Goal: Book appointment/travel/reservation

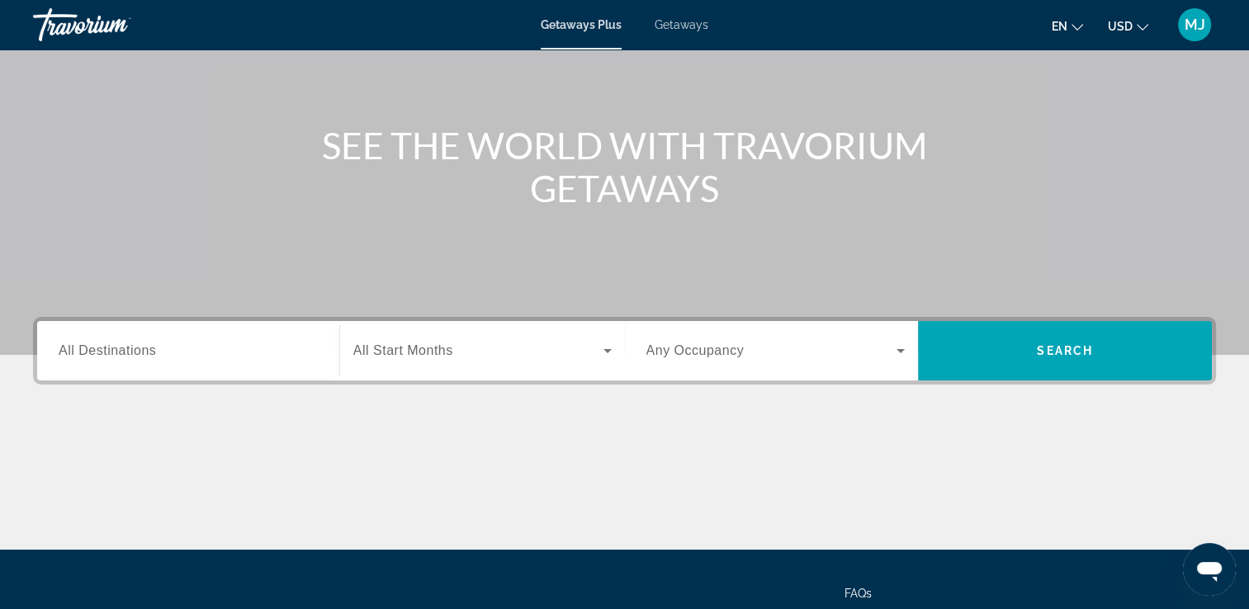
scroll to position [165, 0]
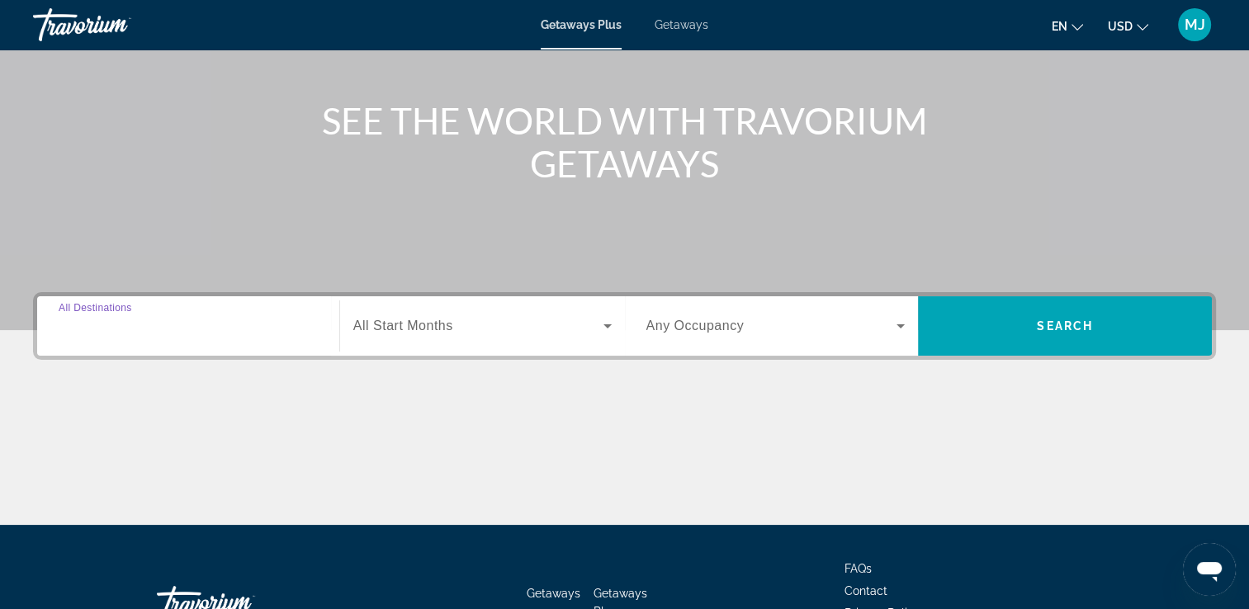
click at [249, 329] on input "Destination All Destinations" at bounding box center [188, 327] width 259 height 20
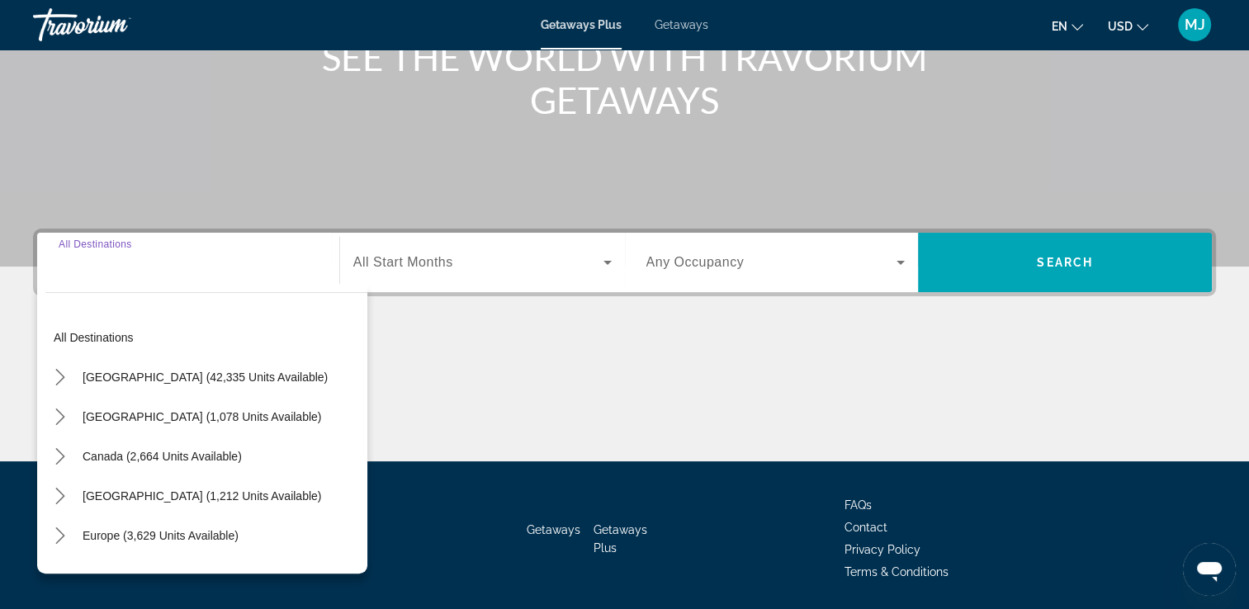
scroll to position [282, 0]
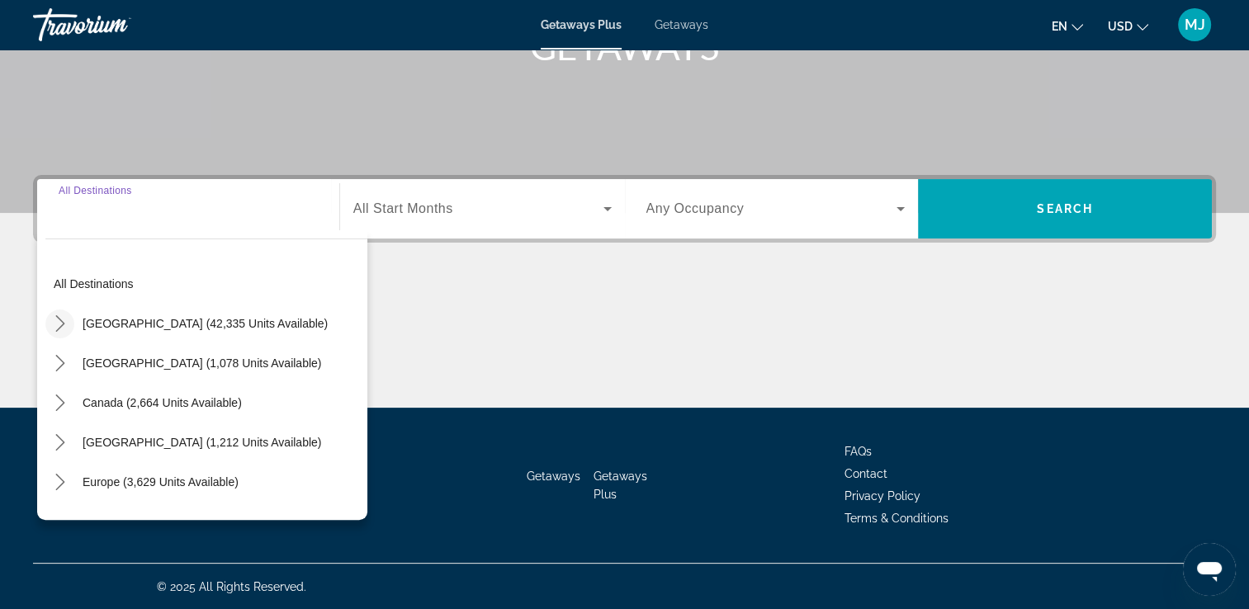
click at [50, 322] on mat-icon "Toggle United States (42,335 units available) submenu" at bounding box center [59, 323] width 29 height 29
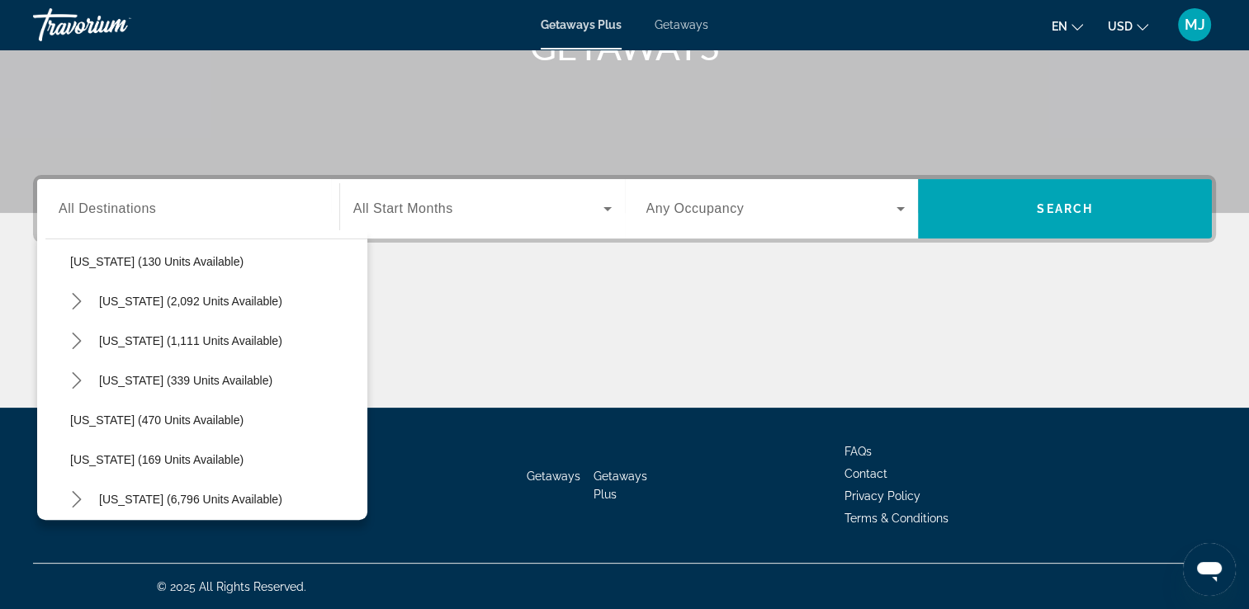
scroll to position [1286, 0]
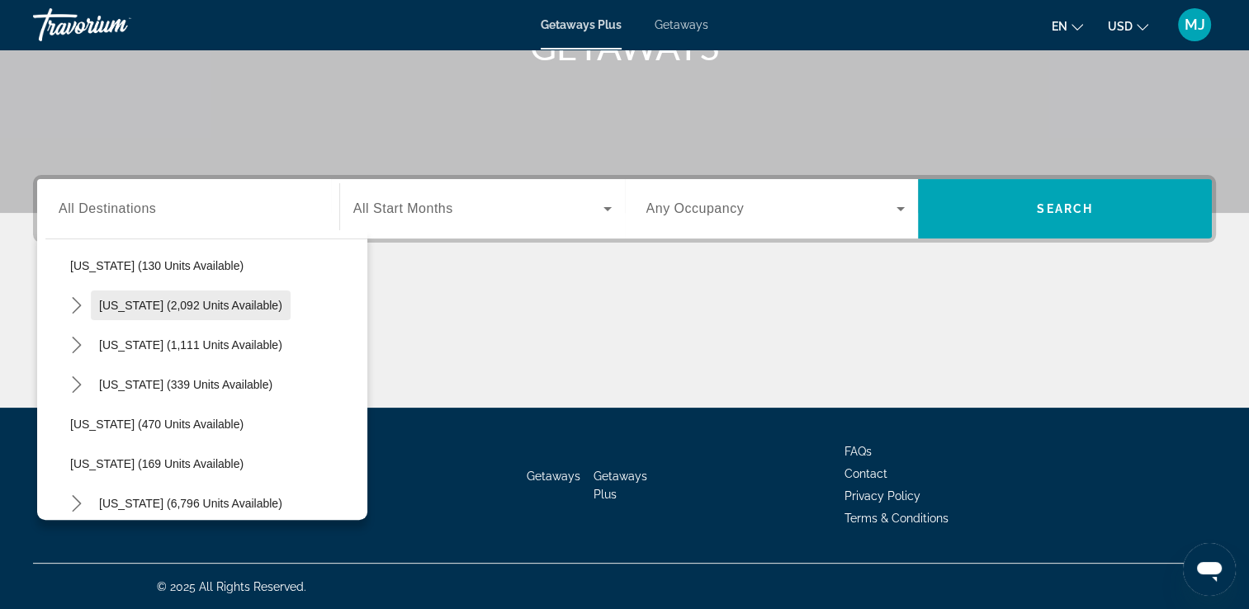
click at [180, 312] on span "Select destination: South Carolina (2,092 units available)" at bounding box center [191, 306] width 200 height 40
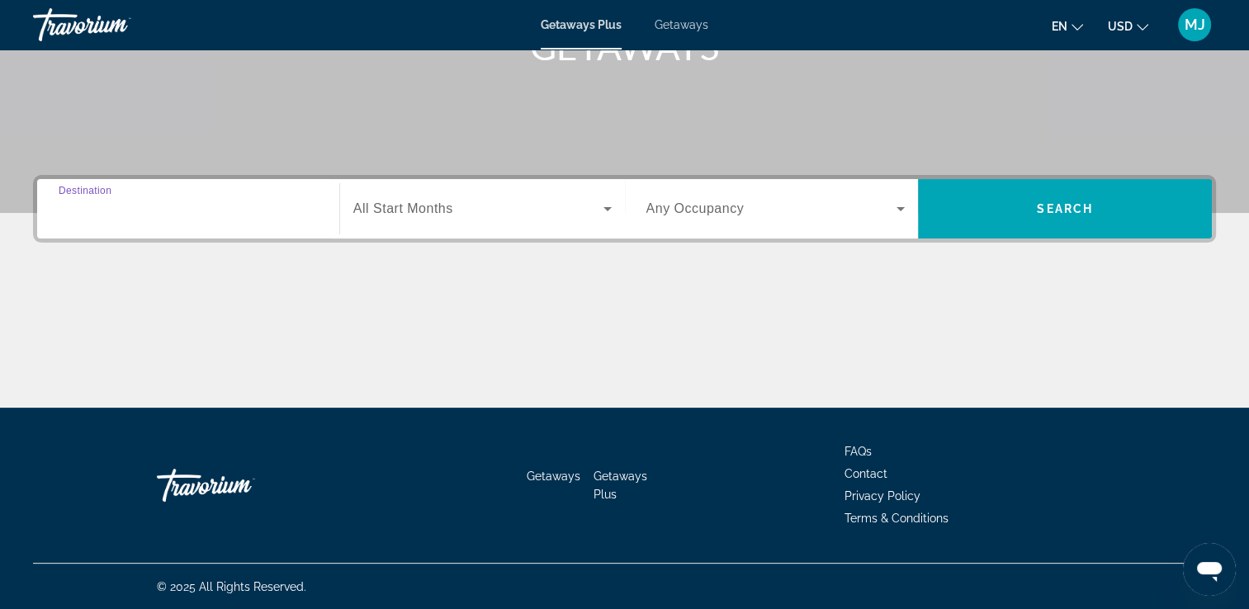
type input "**********"
click at [420, 211] on span "All Start Months" at bounding box center [403, 208] width 100 height 14
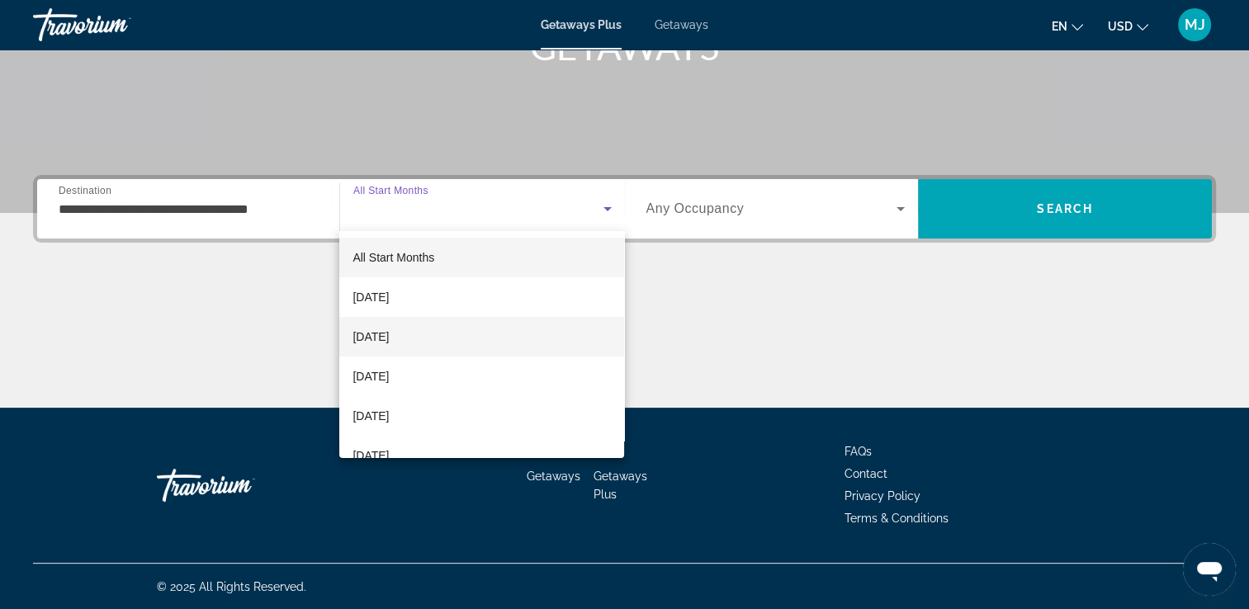
click at [389, 335] on span "[DATE]" at bounding box center [370, 337] width 36 height 20
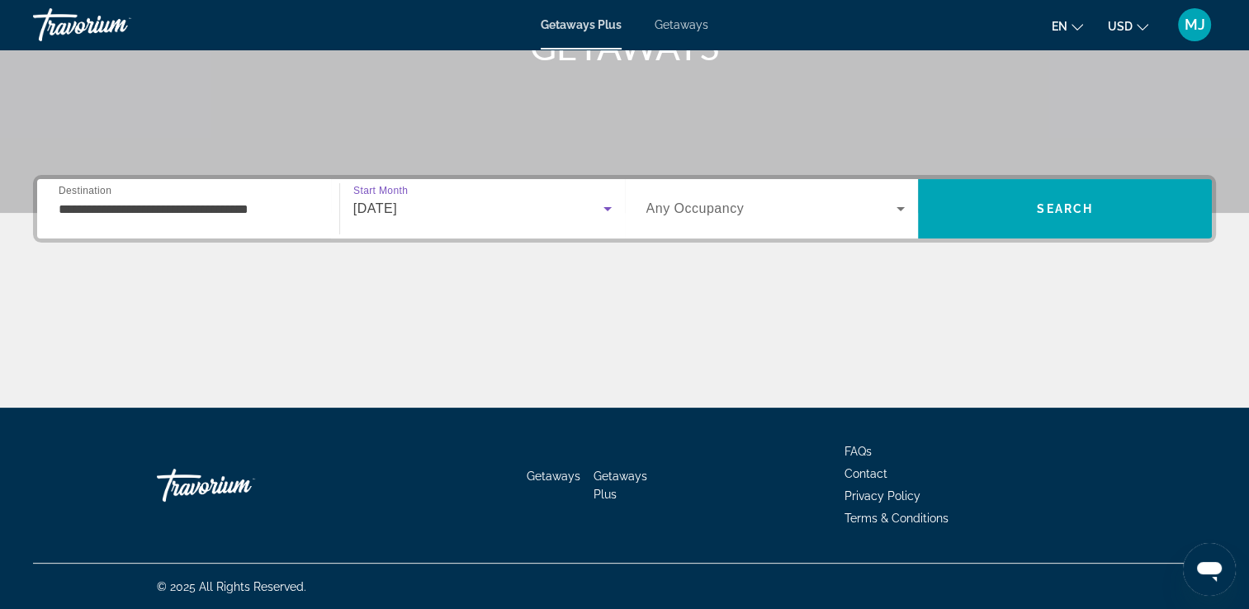
click at [751, 203] on span "Search widget" at bounding box center [771, 209] width 251 height 20
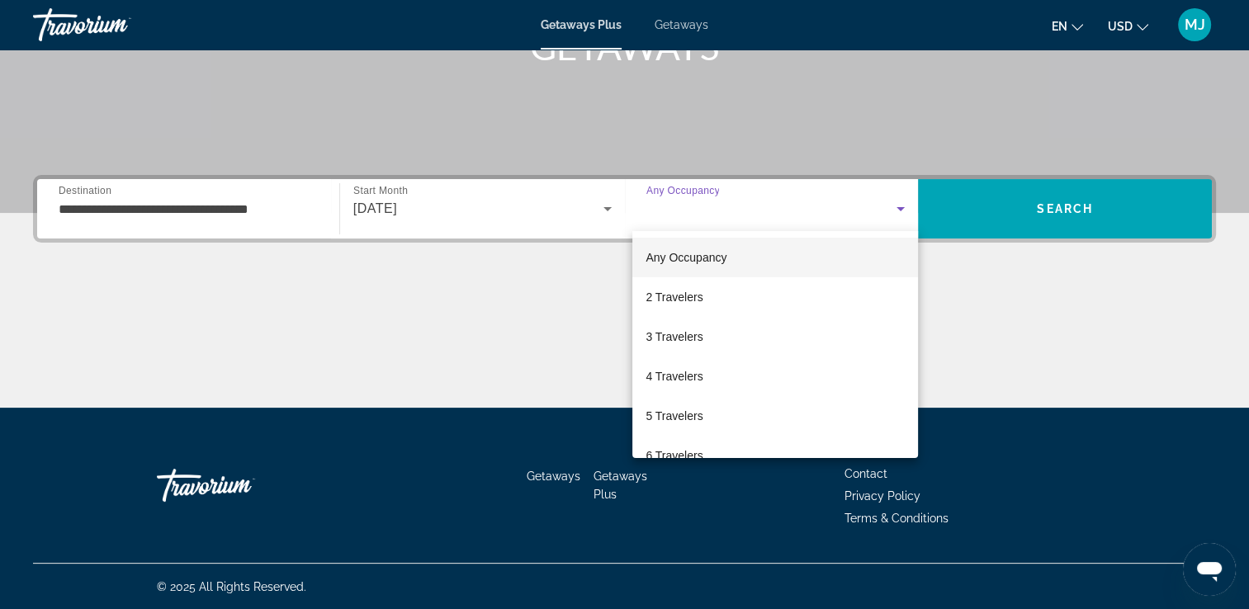
click at [751, 203] on div at bounding box center [624, 304] width 1249 height 609
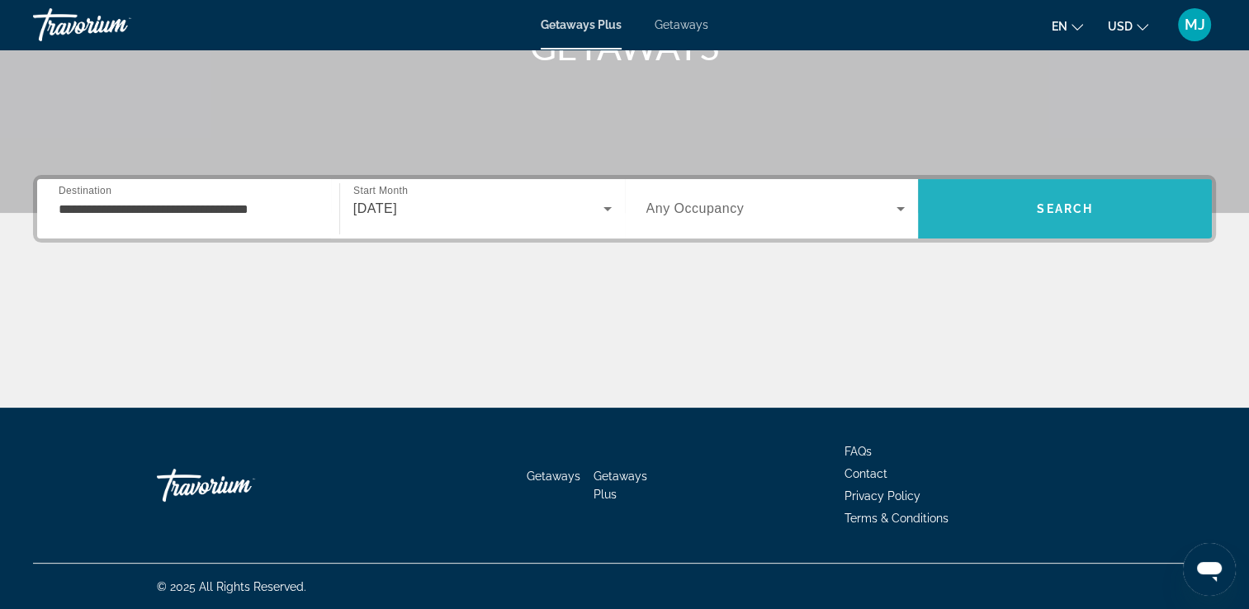
click at [1089, 202] on span "Search" at bounding box center [1065, 208] width 56 height 13
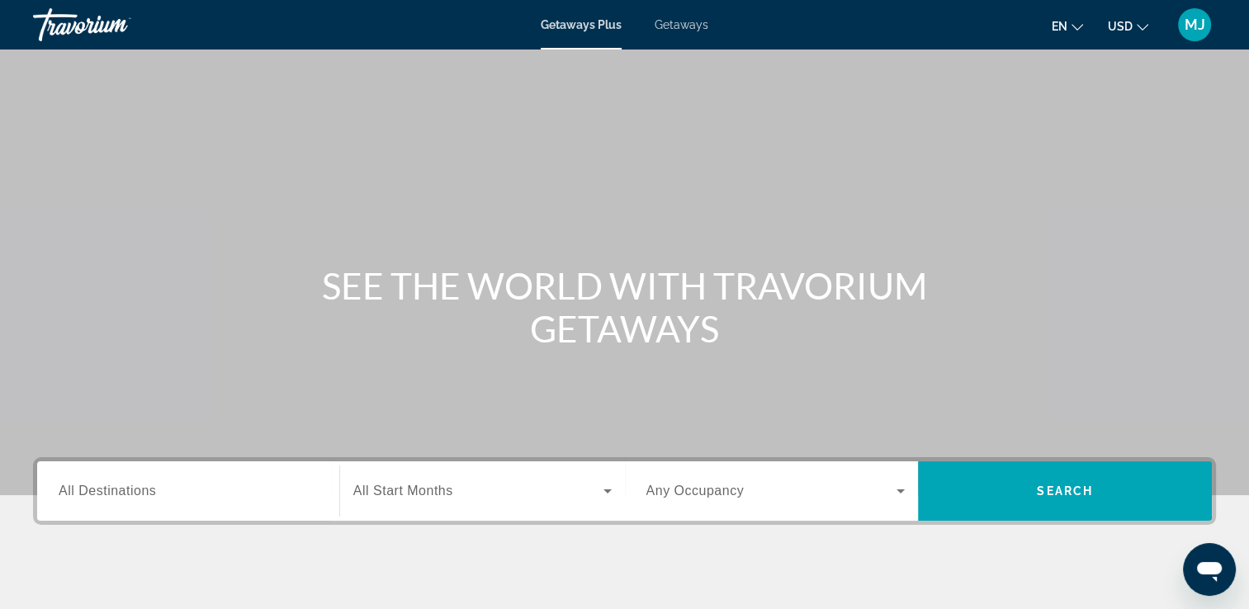
click at [171, 502] on div "Search widget" at bounding box center [188, 491] width 259 height 47
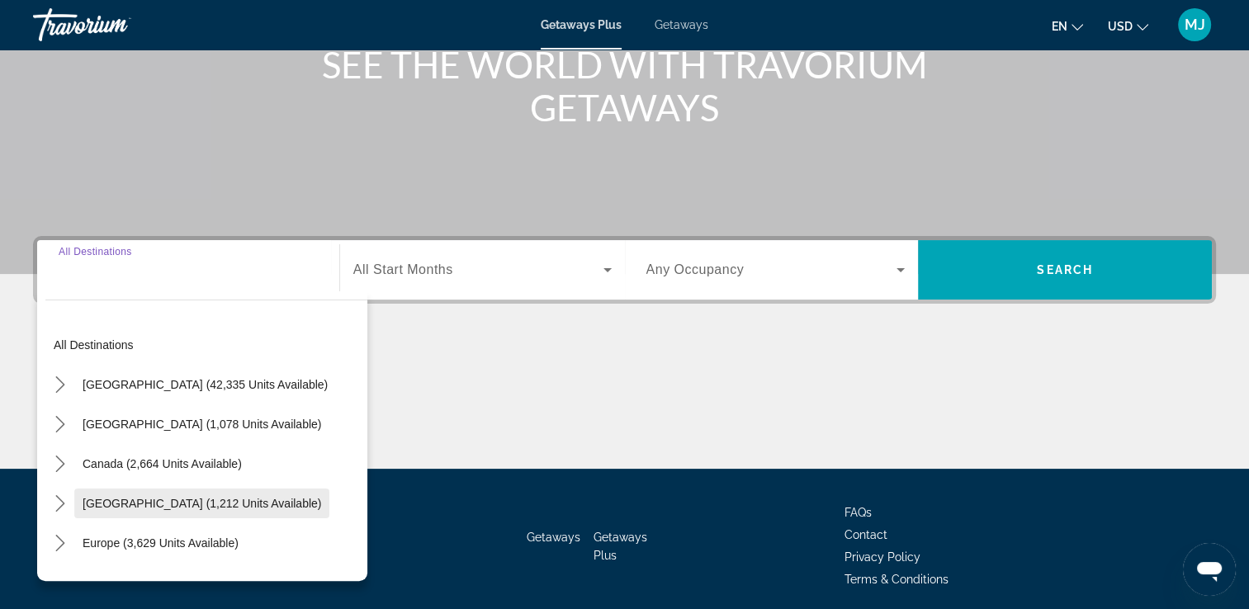
scroll to position [282, 0]
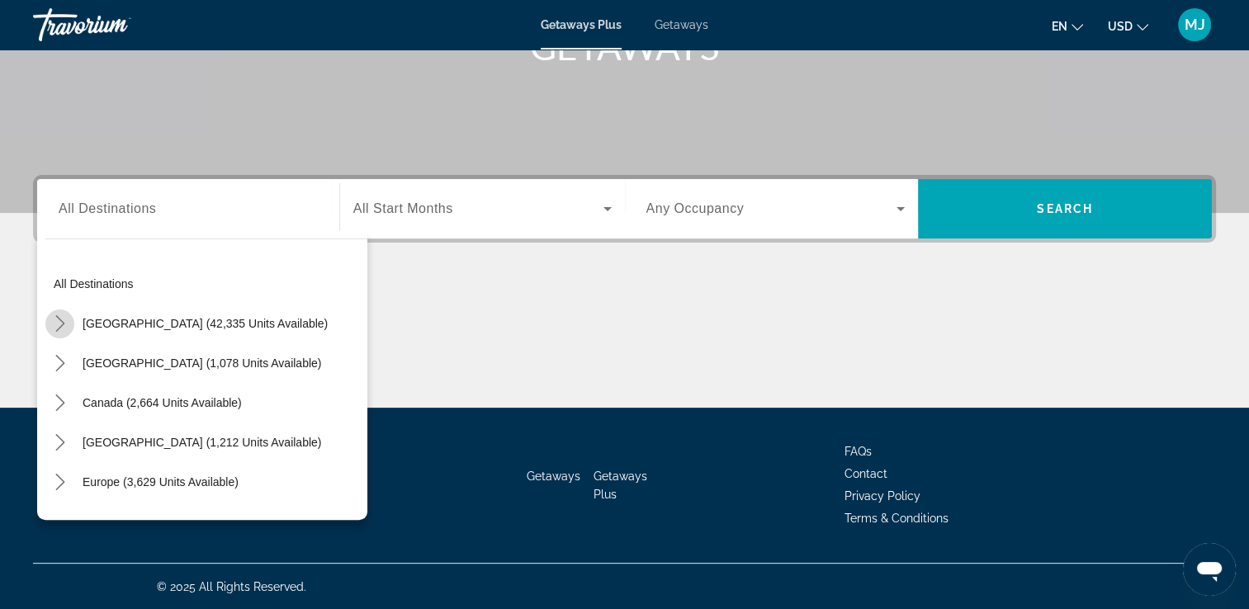
click at [60, 323] on icon "Toggle United States (42,335 units available) submenu" at bounding box center [60, 323] width 17 height 17
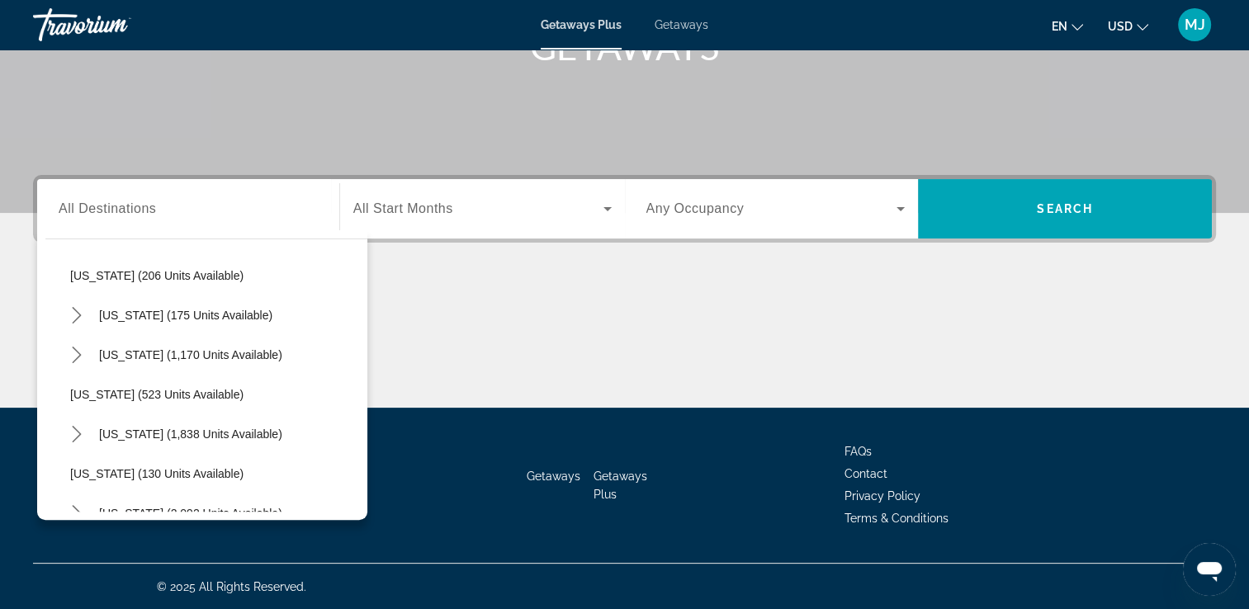
scroll to position [1286, 0]
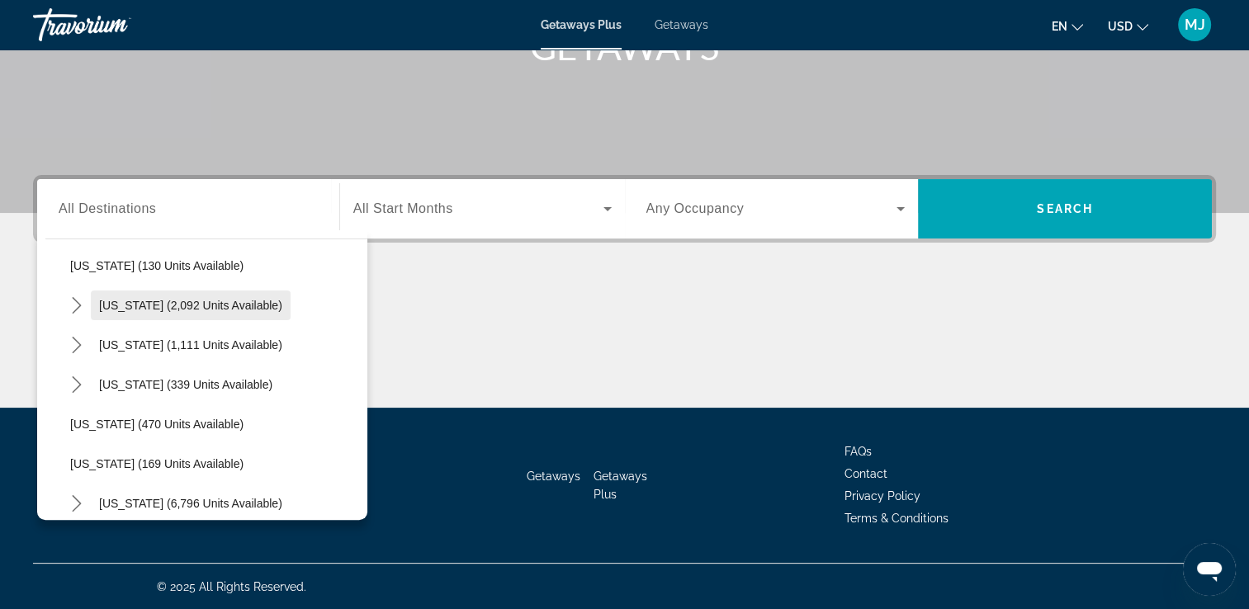
click at [133, 302] on span "[US_STATE] (2,092 units available)" at bounding box center [190, 305] width 183 height 13
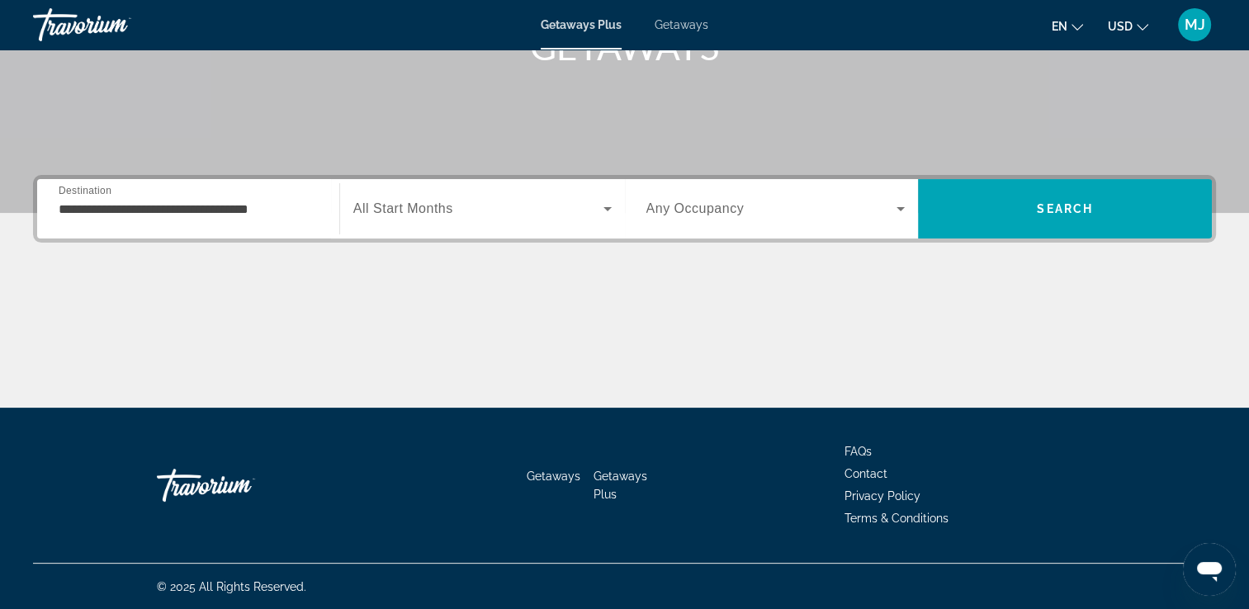
click at [102, 218] on div "**********" at bounding box center [188, 209] width 259 height 47
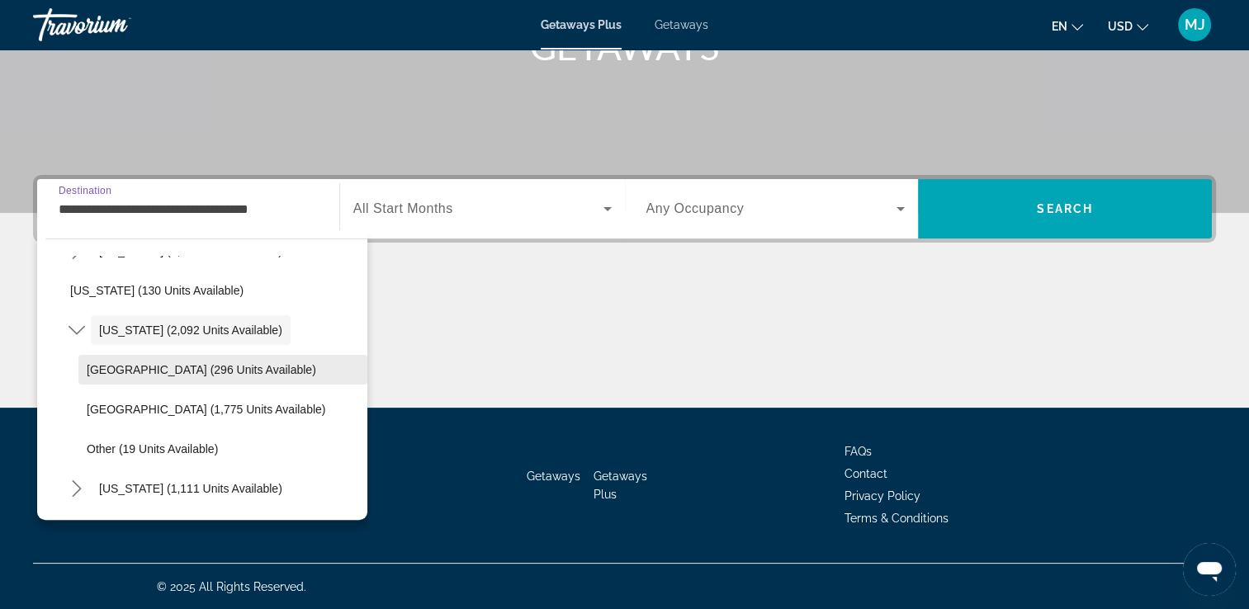
scroll to position [1290, 0]
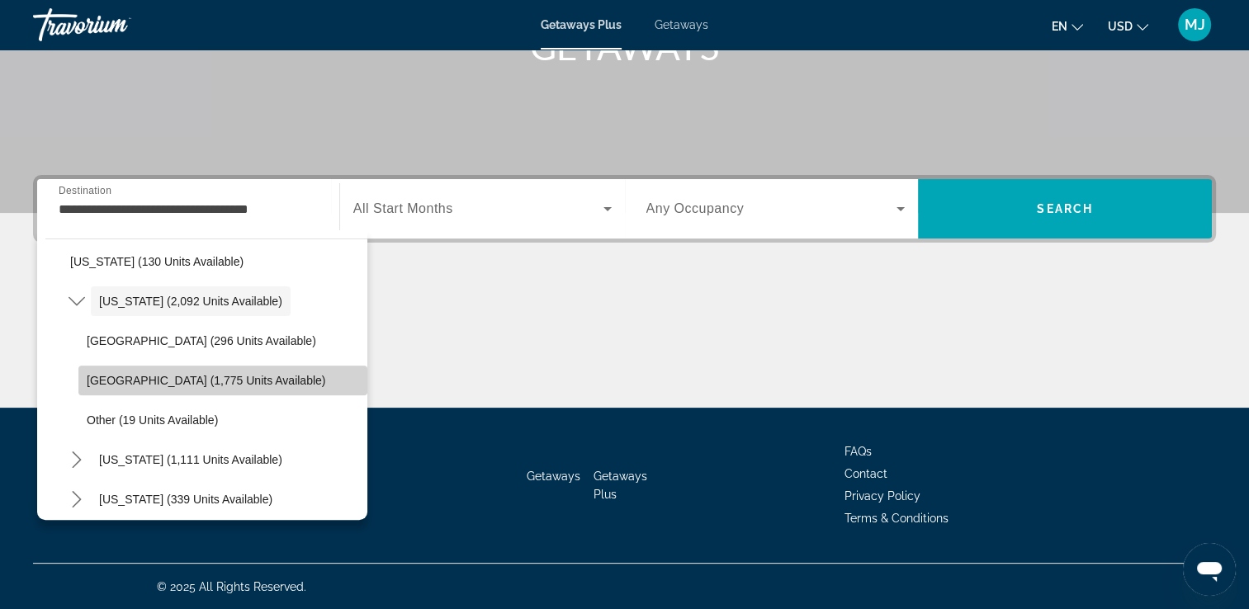
click at [224, 381] on span "[GEOGRAPHIC_DATA] (1,775 units available)" at bounding box center [206, 380] width 239 height 13
type input "**********"
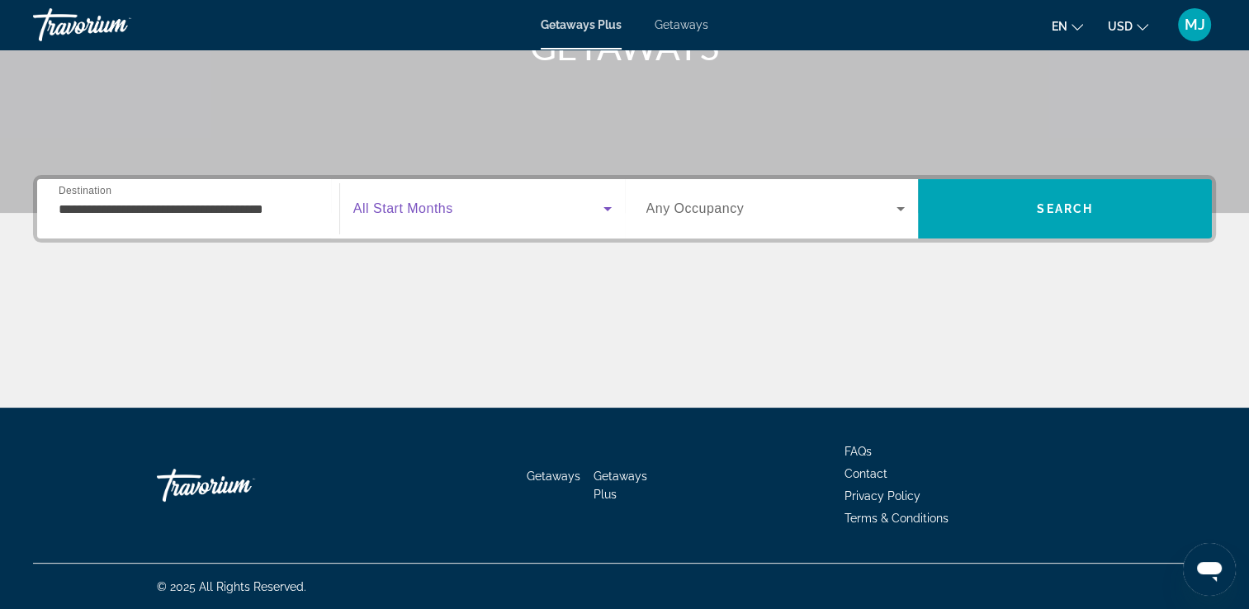
click at [469, 211] on span "Search widget" at bounding box center [478, 209] width 250 height 20
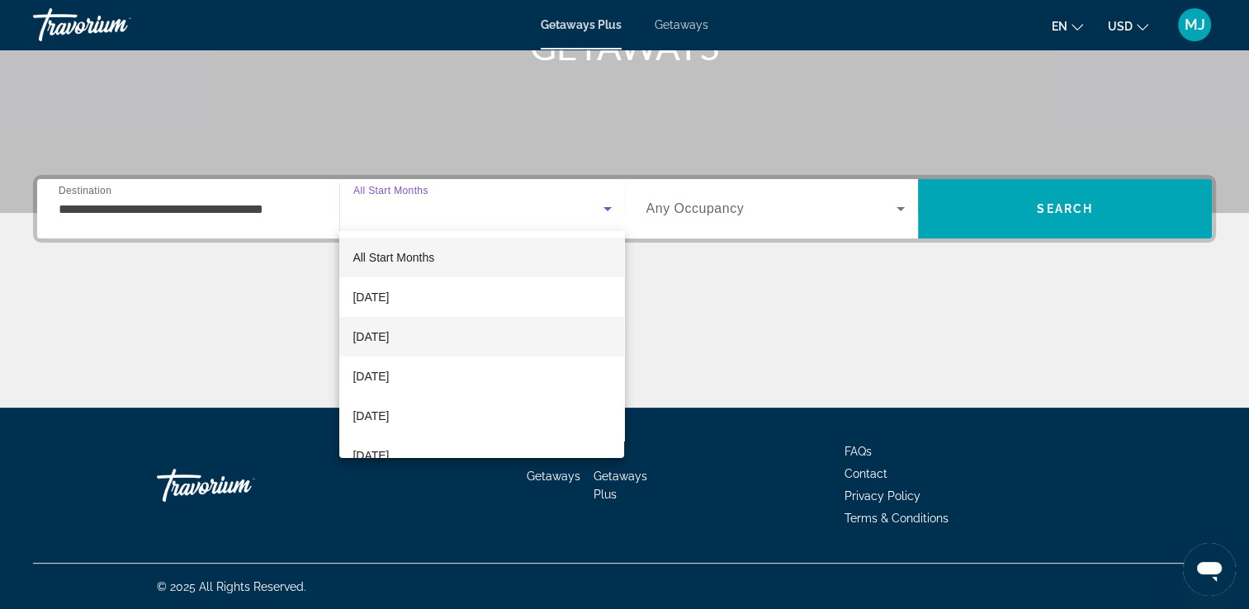
click at [389, 328] on span "[DATE]" at bounding box center [370, 337] width 36 height 20
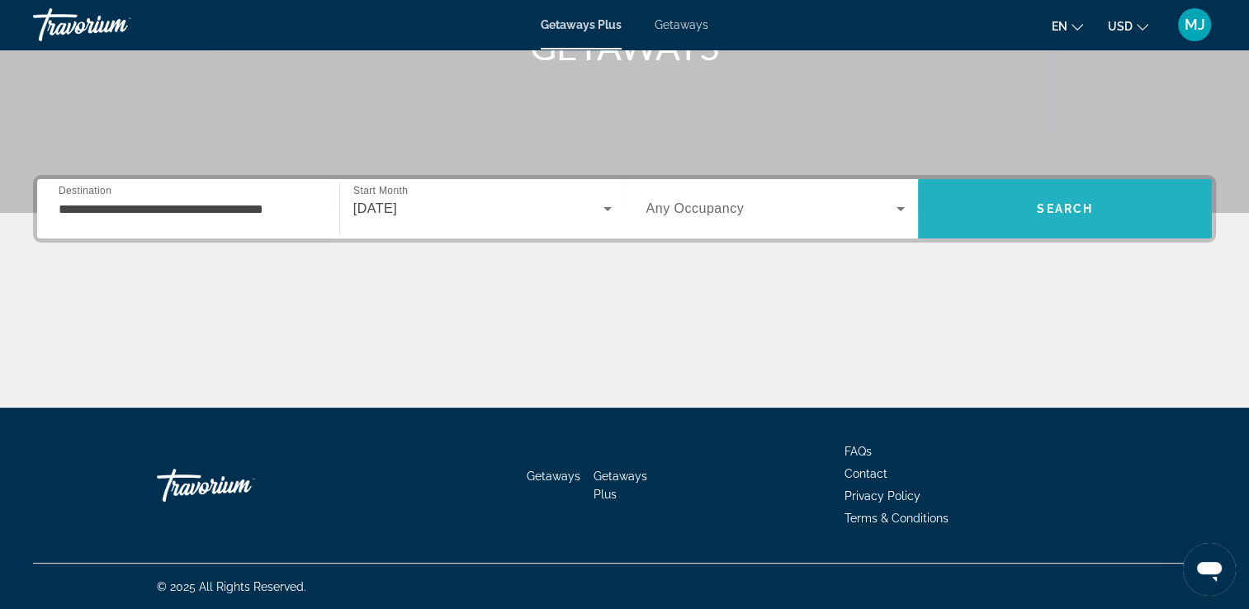
click at [1039, 200] on span "Search" at bounding box center [1065, 209] width 294 height 40
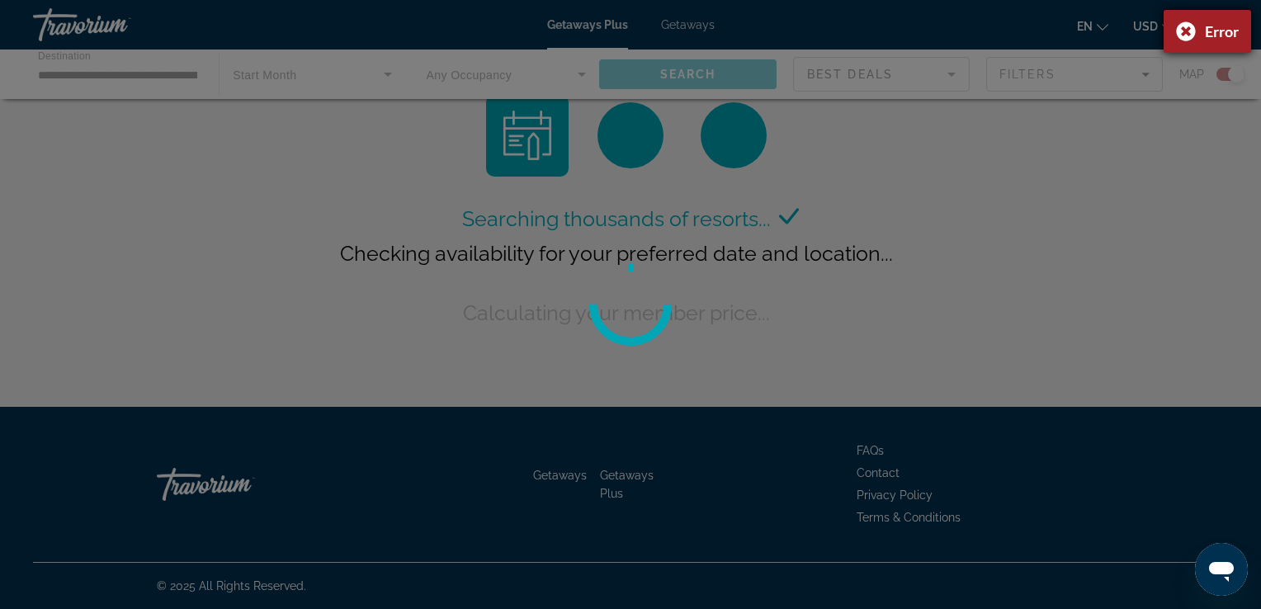
click at [1174, 29] on div "Error" at bounding box center [1207, 31] width 87 height 43
